Goal: Navigation & Orientation: Find specific page/section

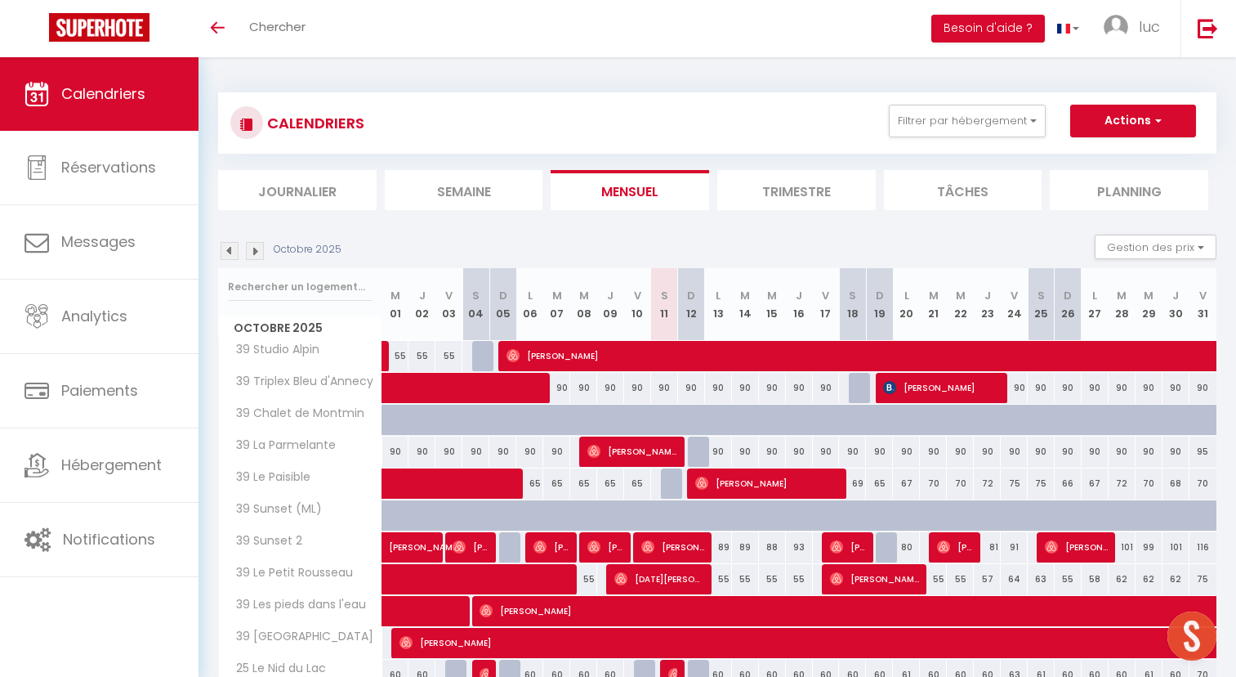
scroll to position [641, 0]
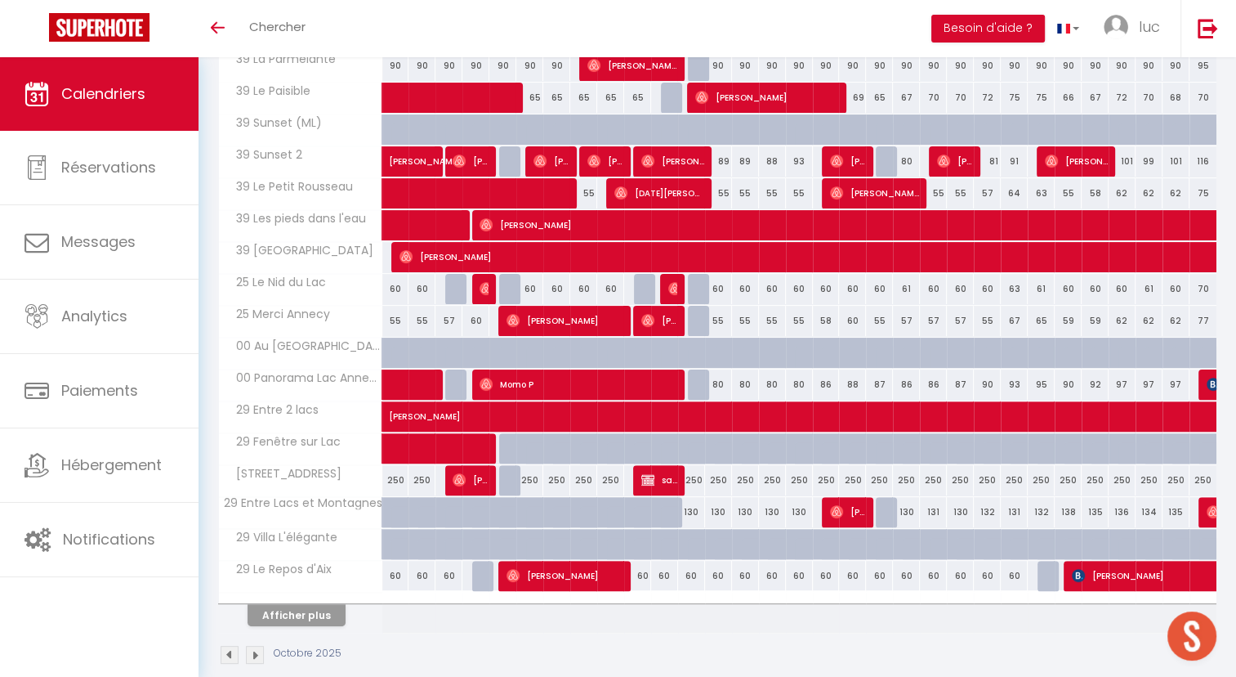
scroll to position [404, 0]
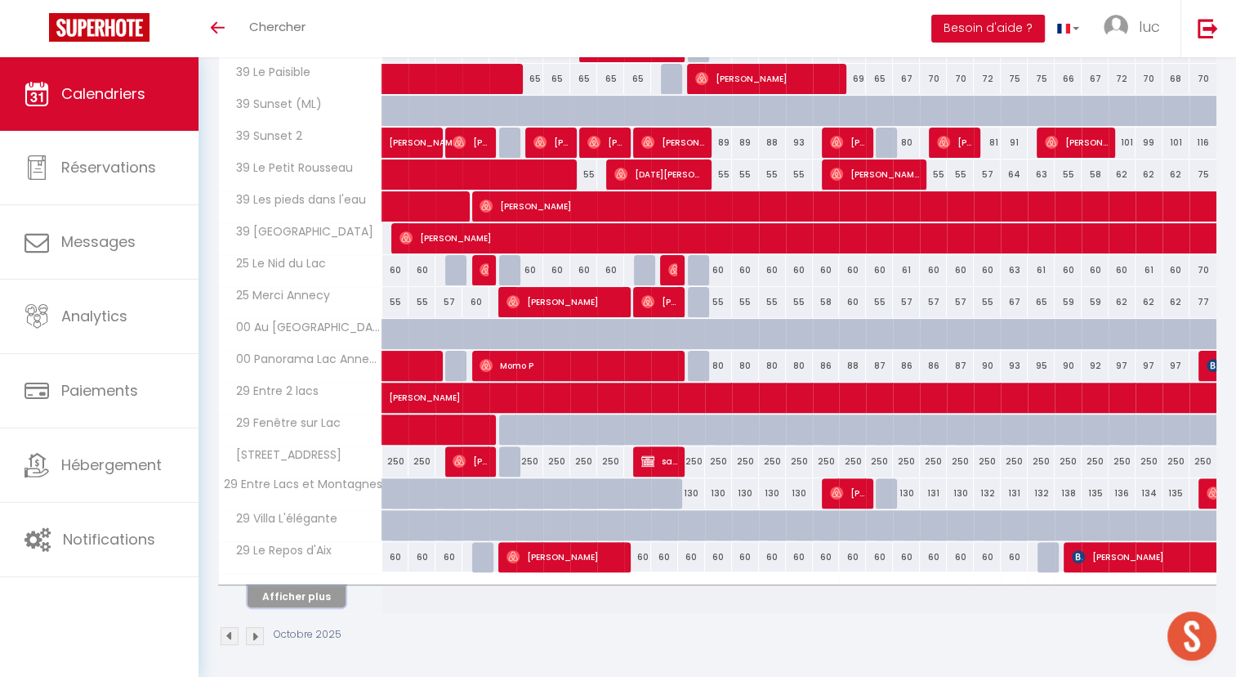
click at [307, 592] on button "Afficher plus" at bounding box center [297, 596] width 98 height 22
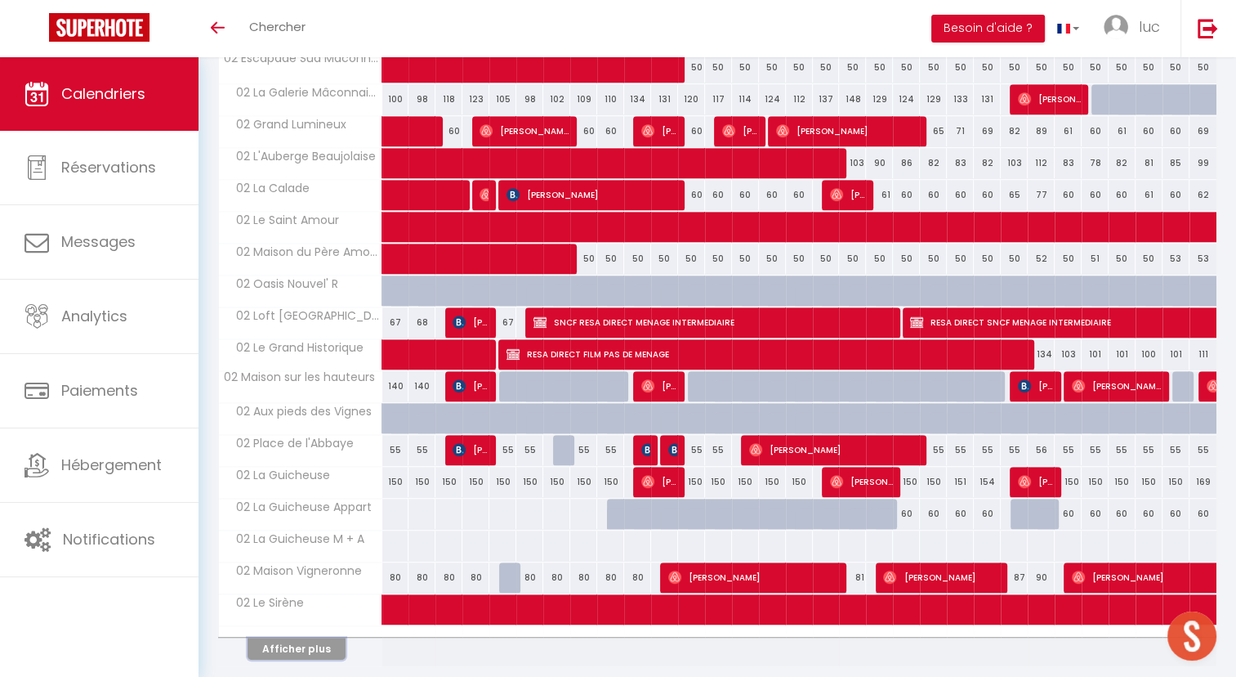
scroll to position [1039, 0]
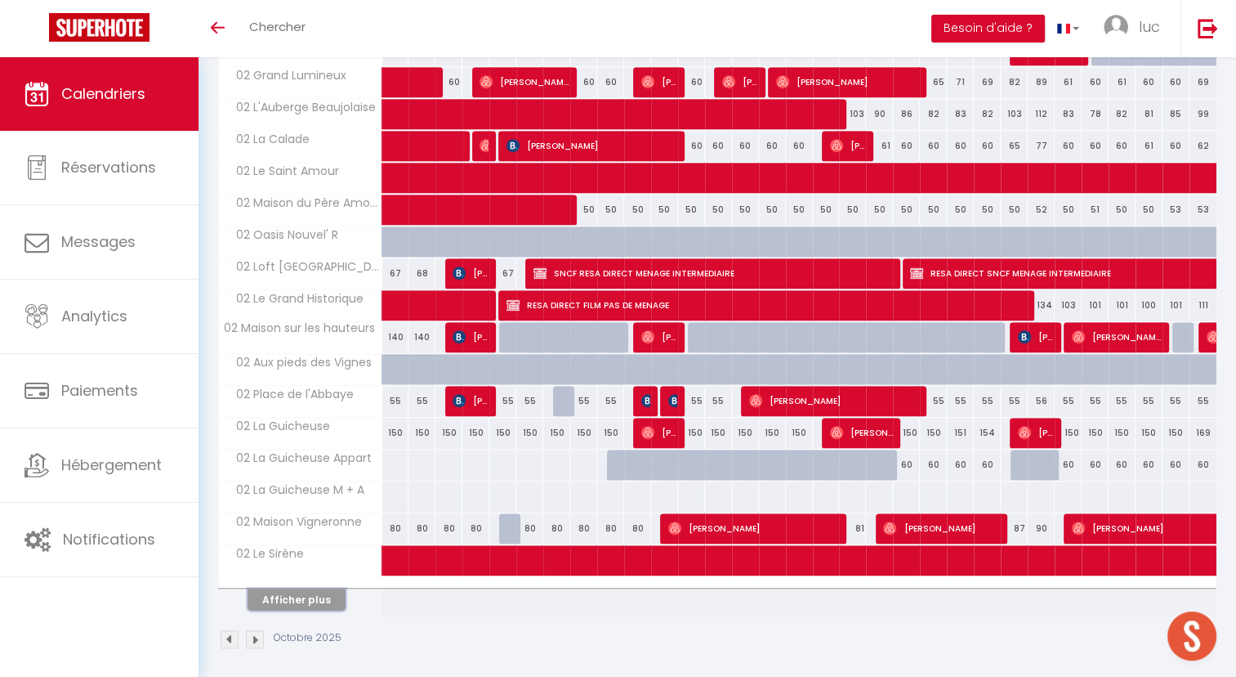
click at [324, 591] on button "Afficher plus" at bounding box center [297, 599] width 98 height 22
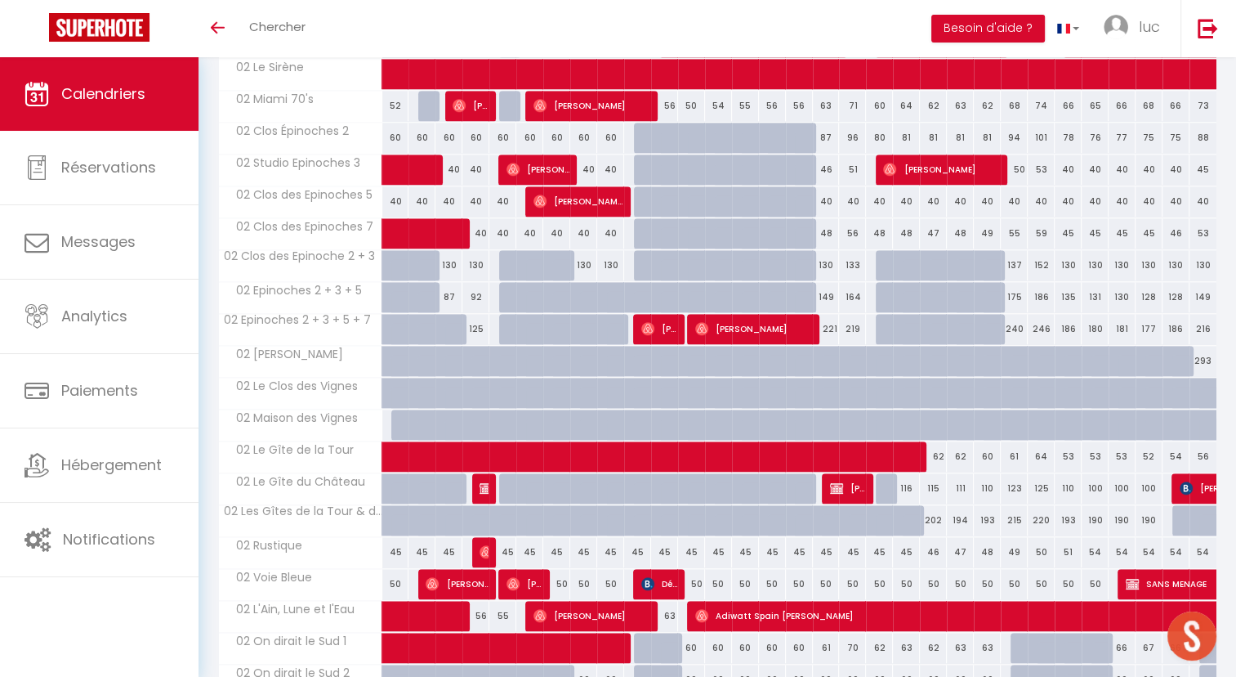
scroll to position [1673, 0]
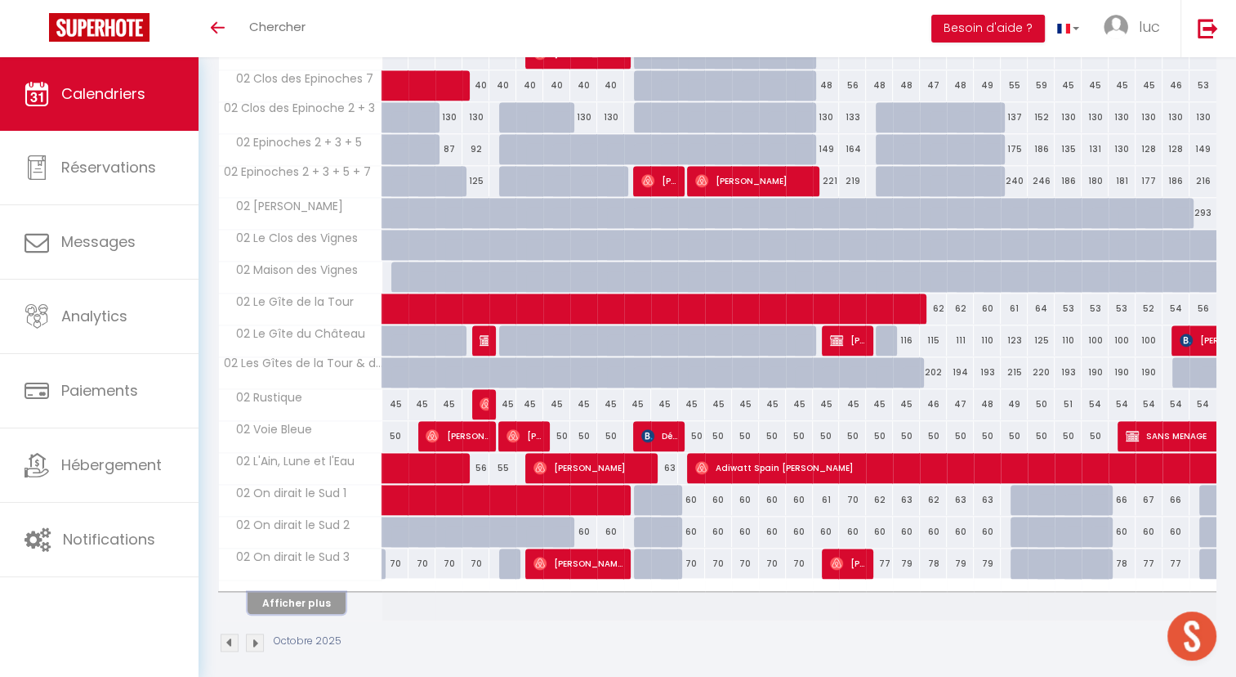
click at [312, 592] on button "Afficher plus" at bounding box center [297, 603] width 98 height 22
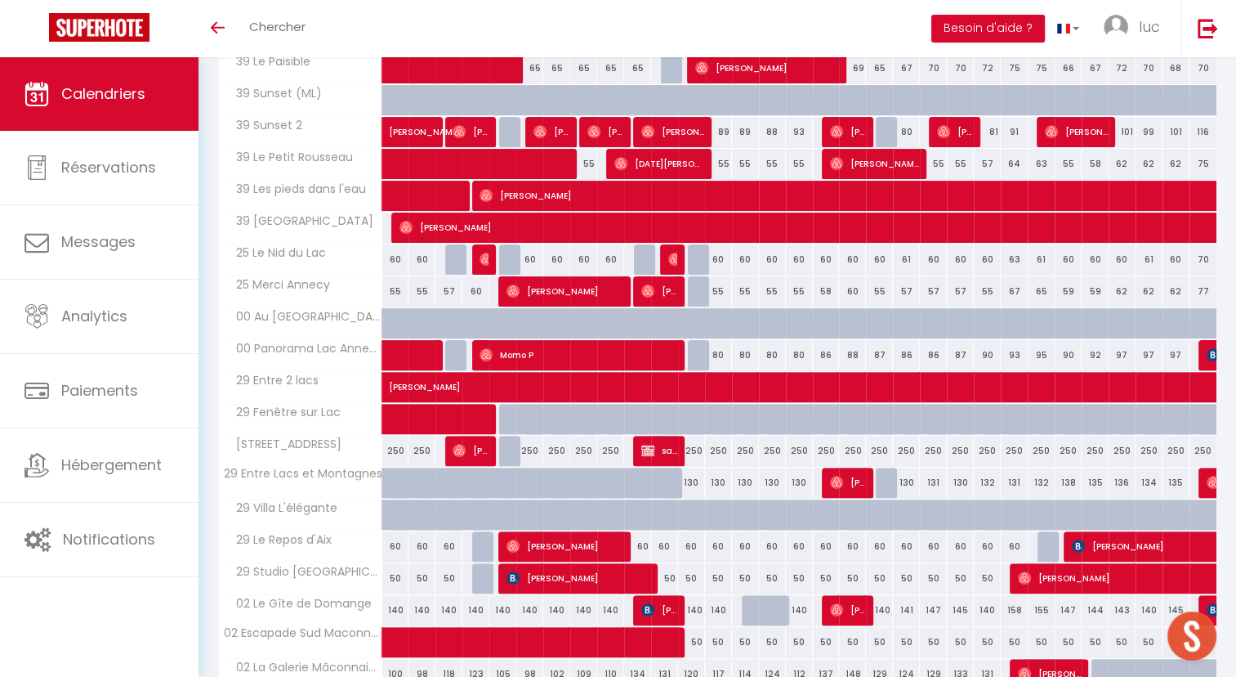
scroll to position [418, 0]
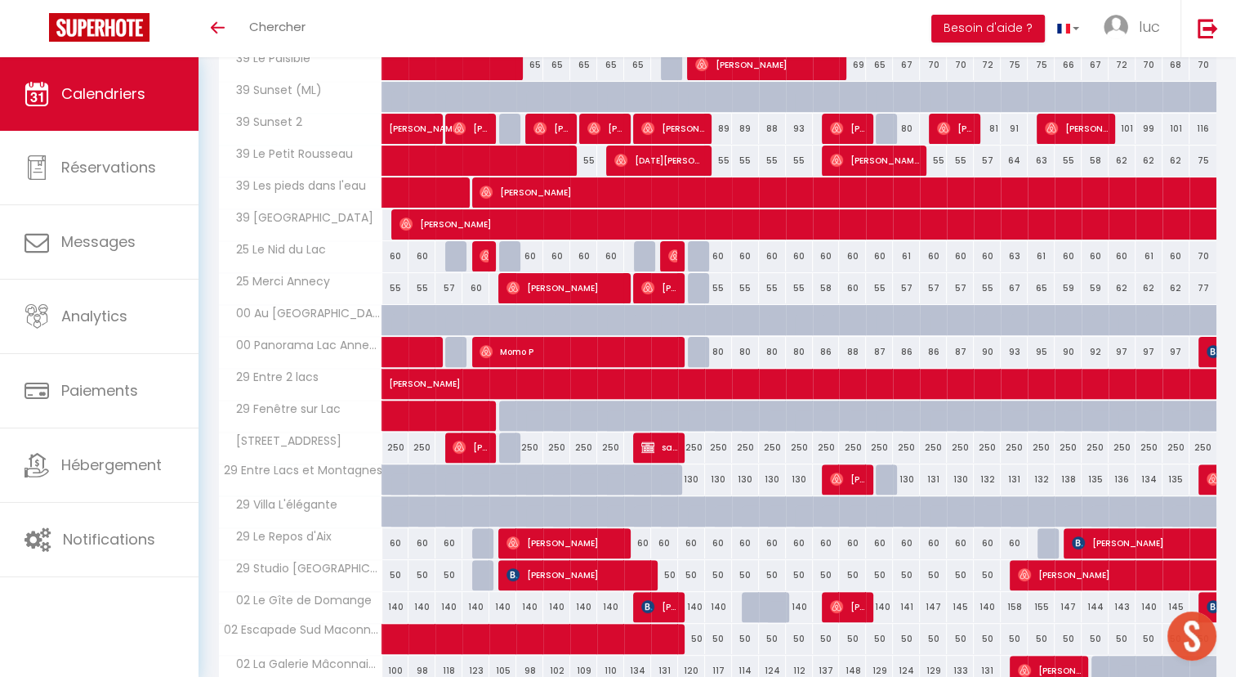
click at [378, 324] on th "00 Au [GEOGRAPHIC_DATA]" at bounding box center [300, 320] width 163 height 31
